Goal: Browse casually

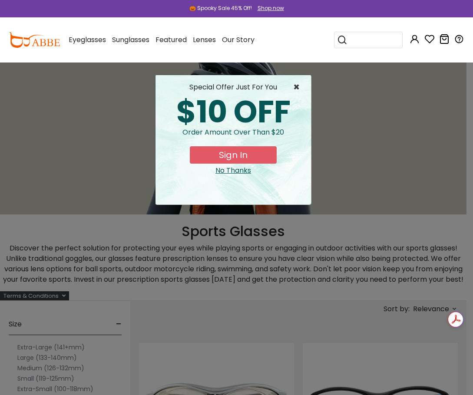
click at [302, 86] on span "×" at bounding box center [298, 87] width 11 height 10
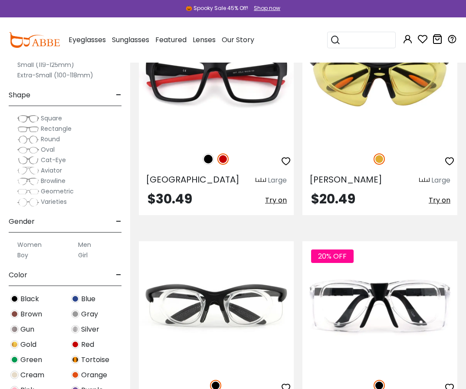
scroll to position [1737, 0]
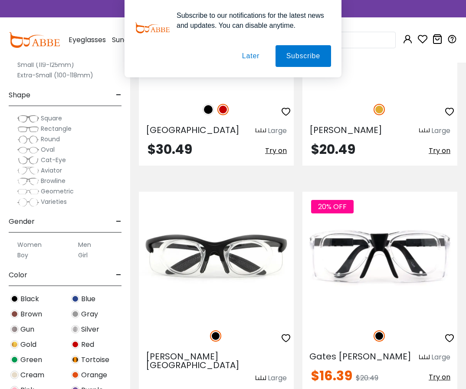
click at [241, 56] on button "Later" at bounding box center [251, 56] width 39 height 22
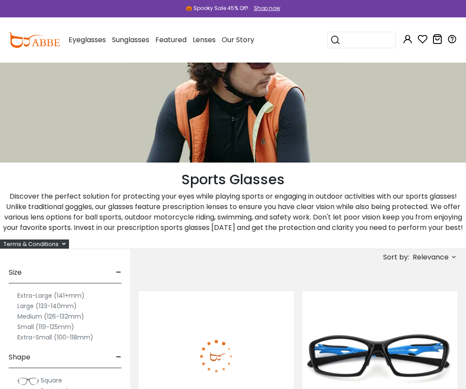
scroll to position [0, 0]
